Goal: Find contact information: Obtain details needed to contact an individual or organization

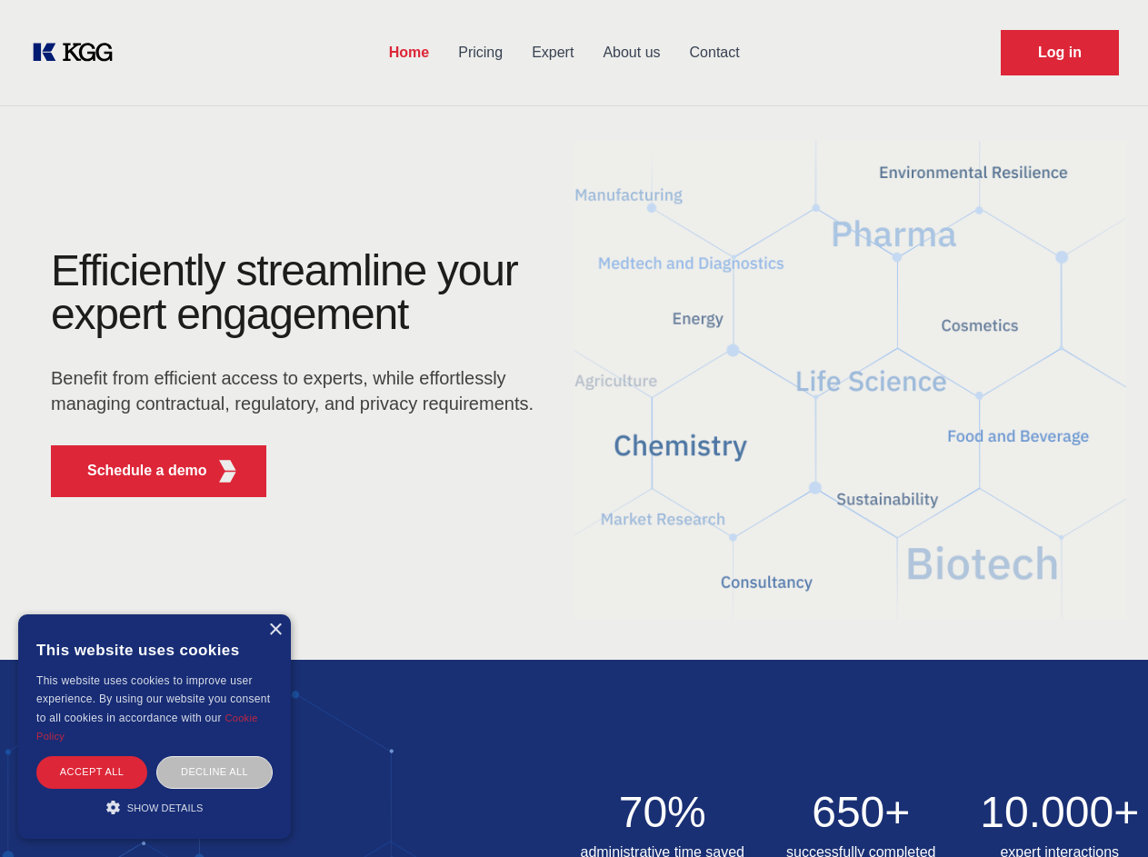
click at [574, 428] on div "Efficiently streamline your expert engagement Benefit from efficient access to …" at bounding box center [298, 380] width 553 height 263
click at [136, 471] on p "Schedule a demo" at bounding box center [147, 471] width 120 height 22
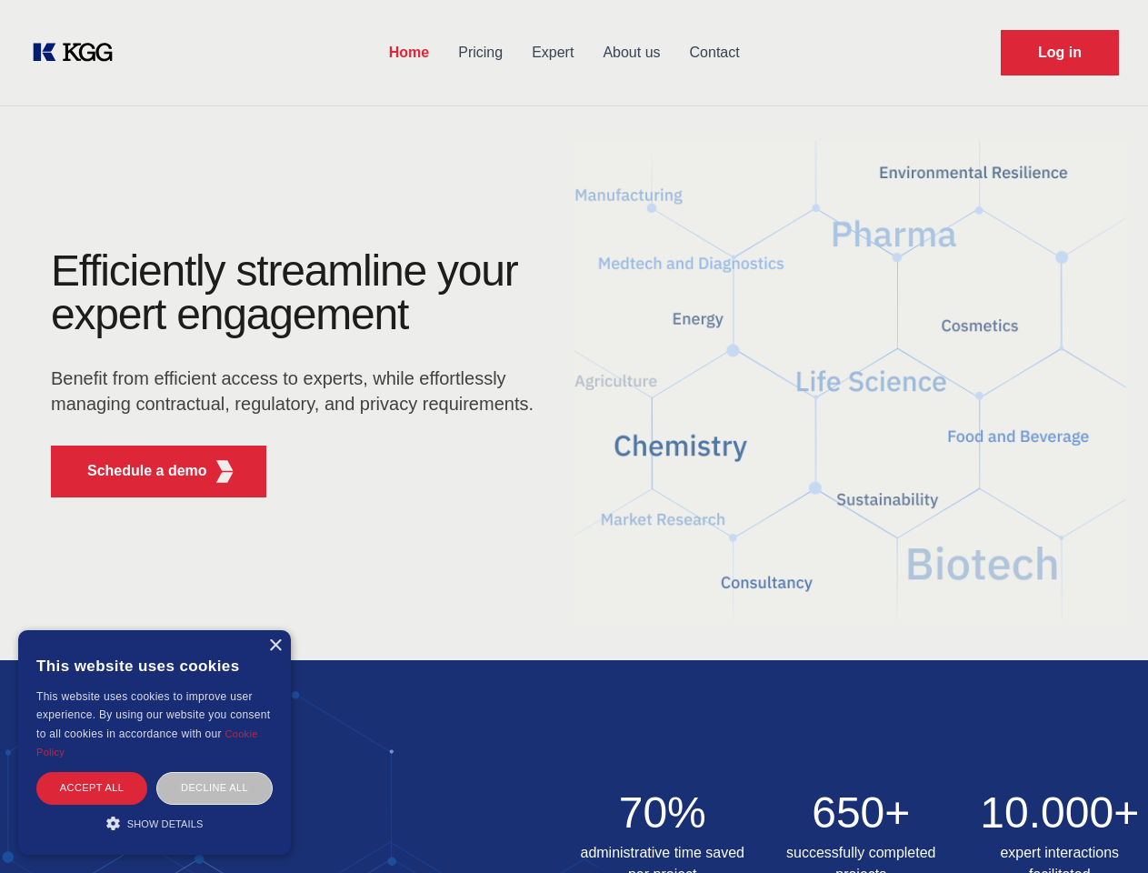
click at [275, 630] on div "× This website uses cookies This website uses cookies to improve user experienc…" at bounding box center [154, 742] width 273 height 225
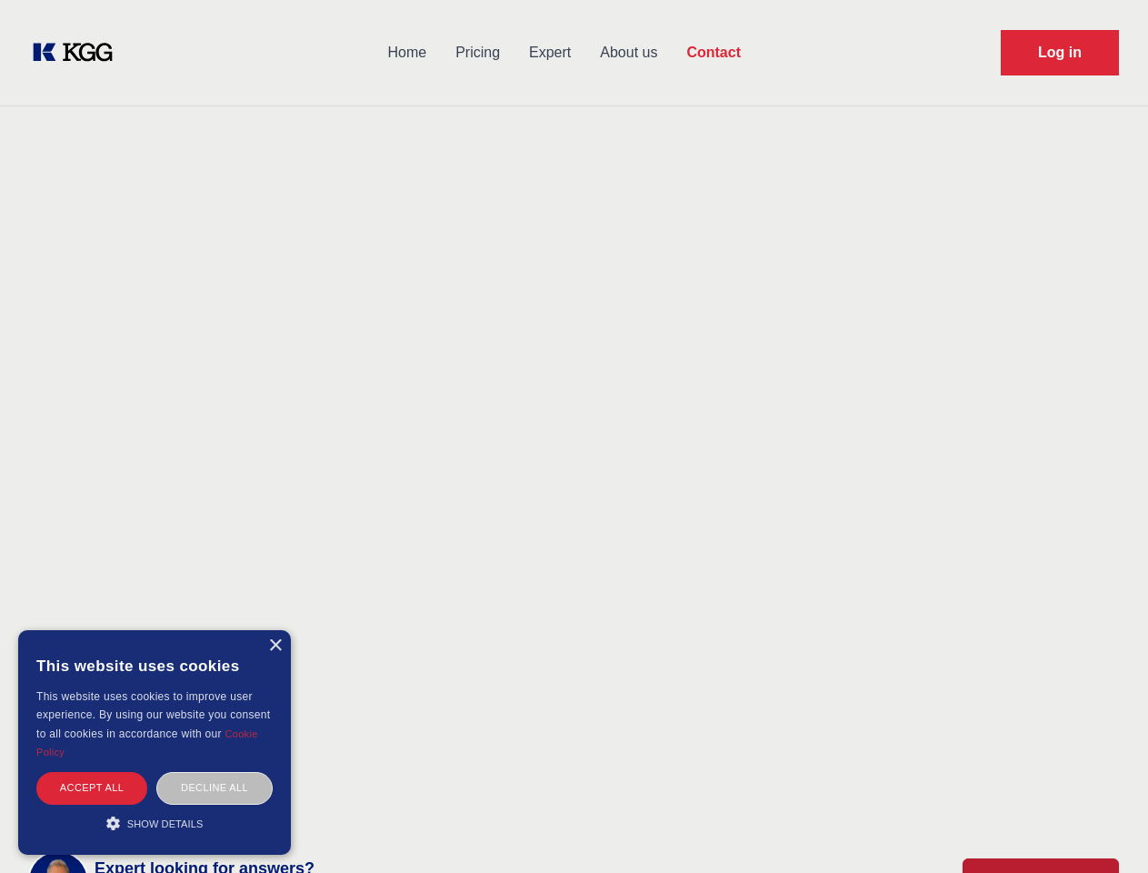
click at [92, 772] on div "Accept all" at bounding box center [91, 788] width 111 height 32
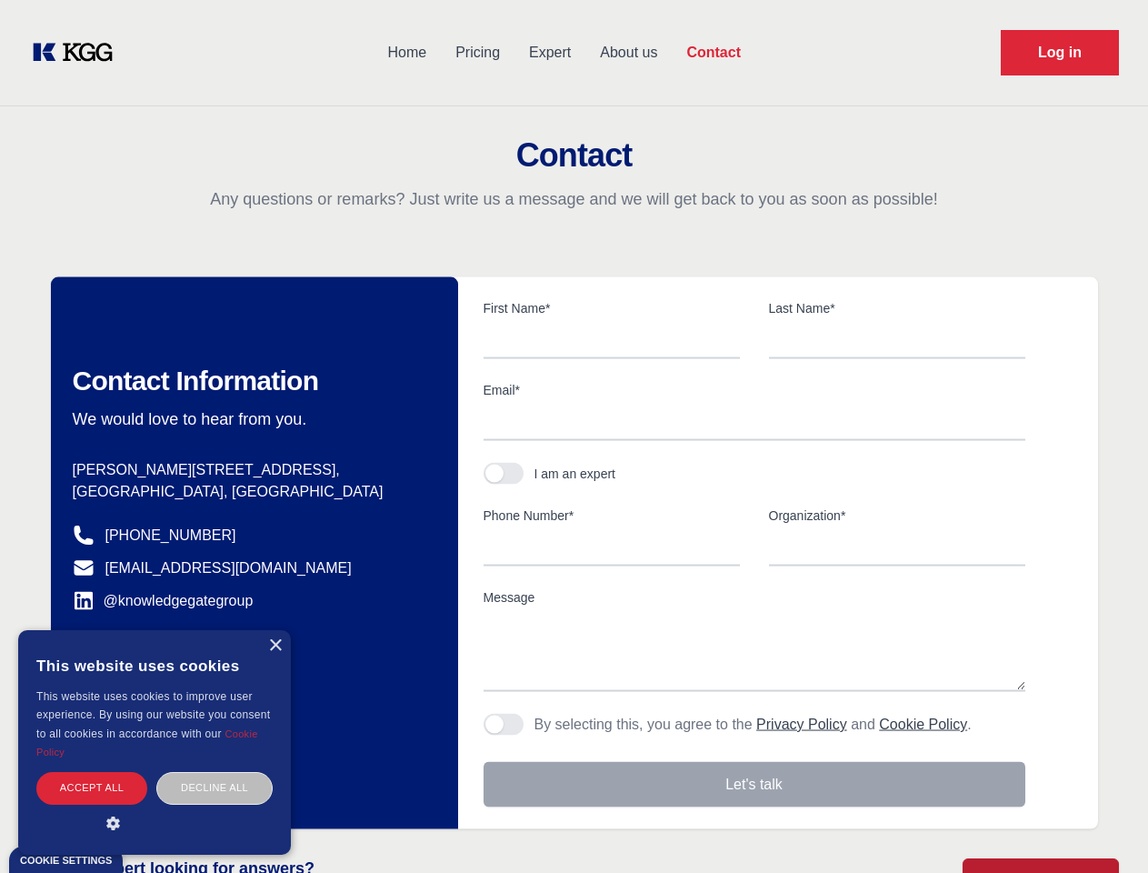
click at [215, 772] on div "Decline all" at bounding box center [214, 788] width 116 height 32
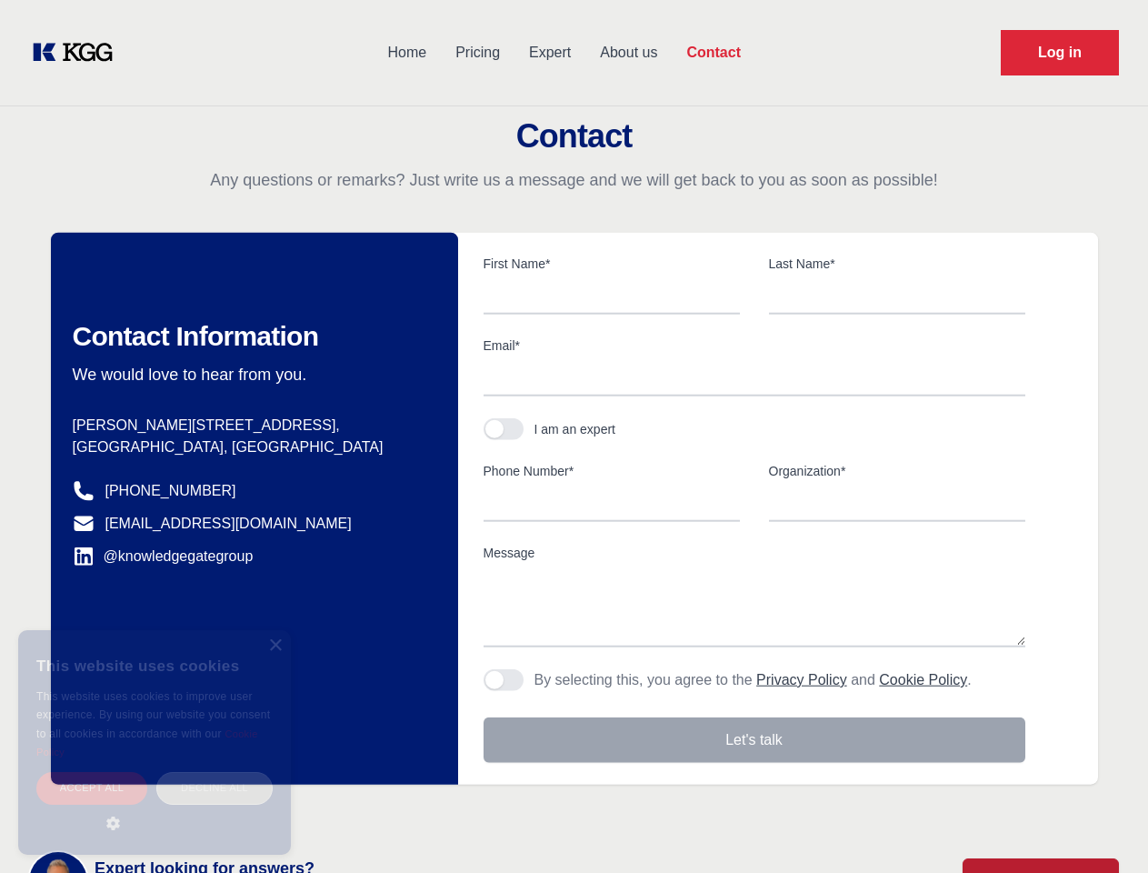
click at [155, 807] on main "Contact Any questions or remarks? Just write us a message and we will get back …" at bounding box center [574, 473] width 1148 height 946
